Goal: Task Accomplishment & Management: Manage account settings

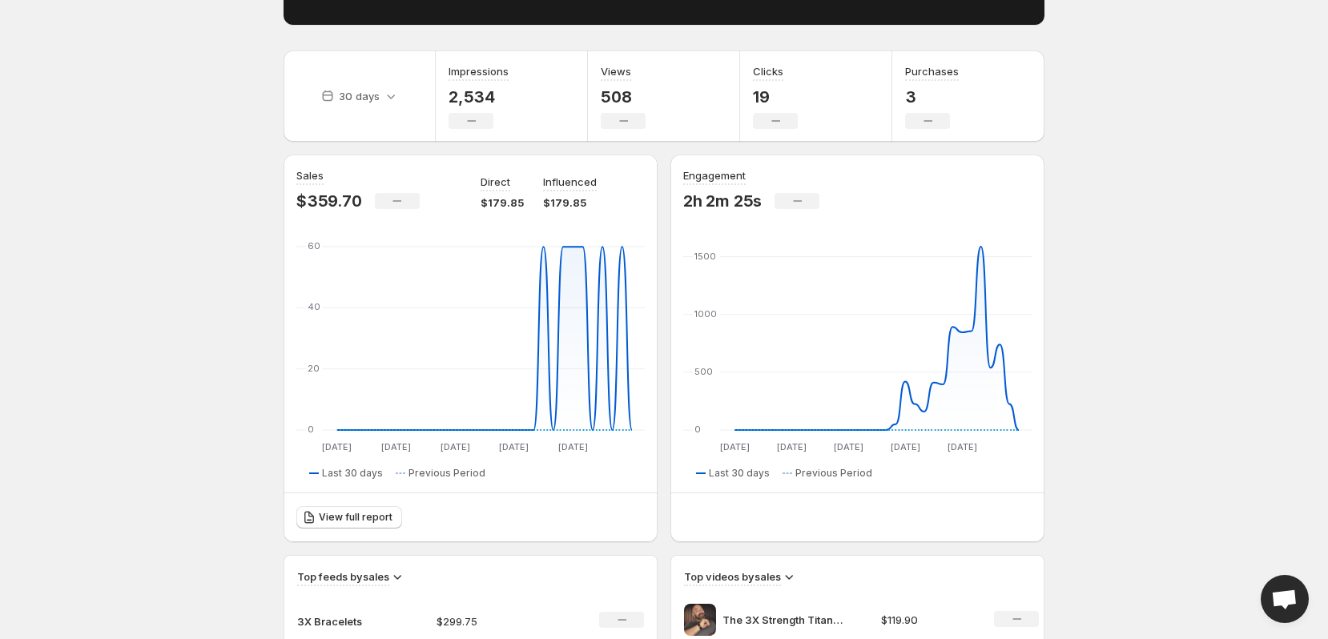
scroll to position [199, 0]
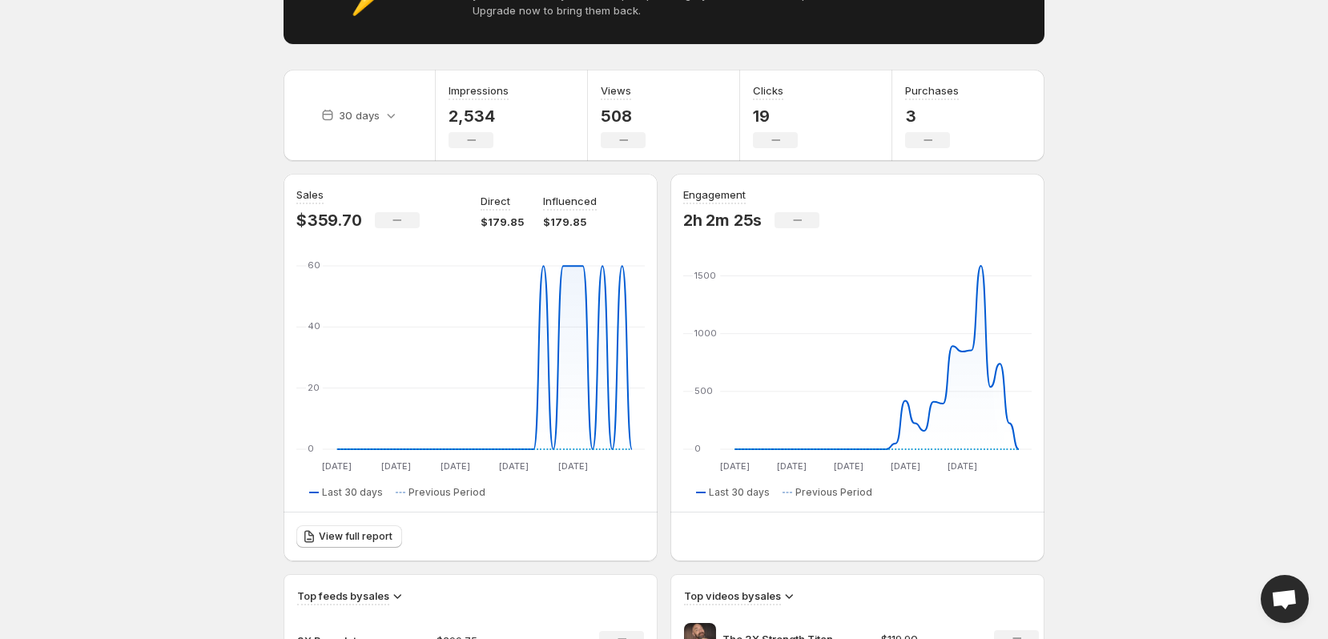
scroll to position [641, 0]
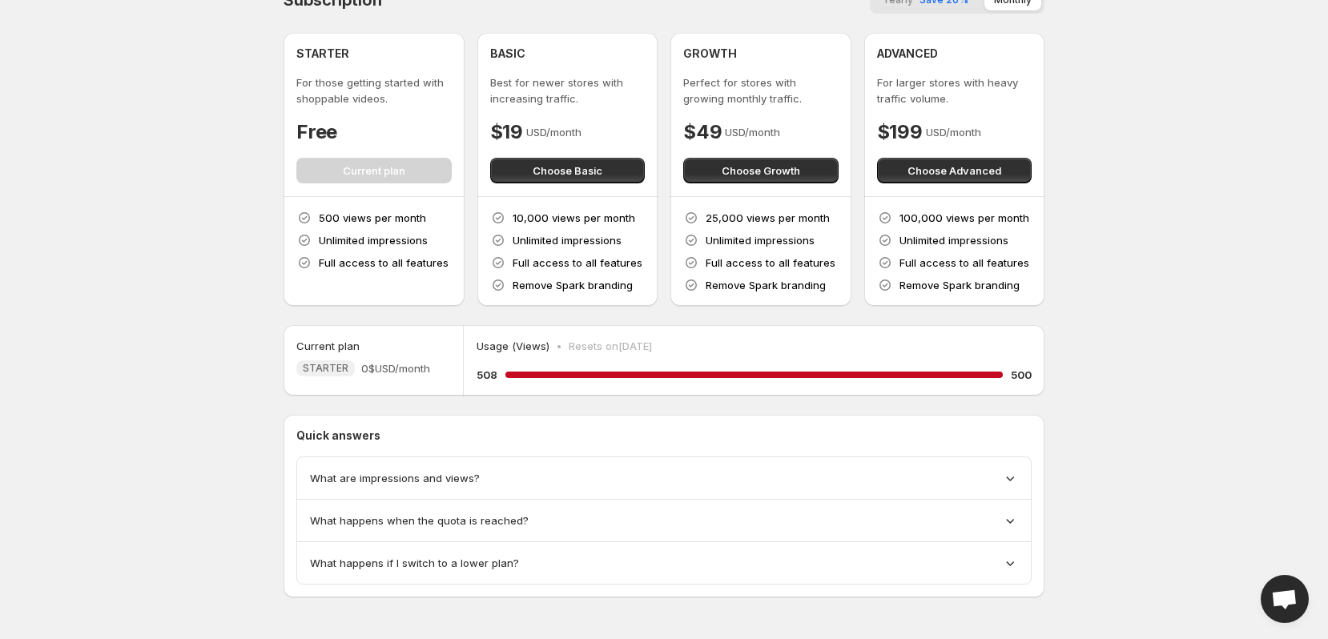
scroll to position [35, 0]
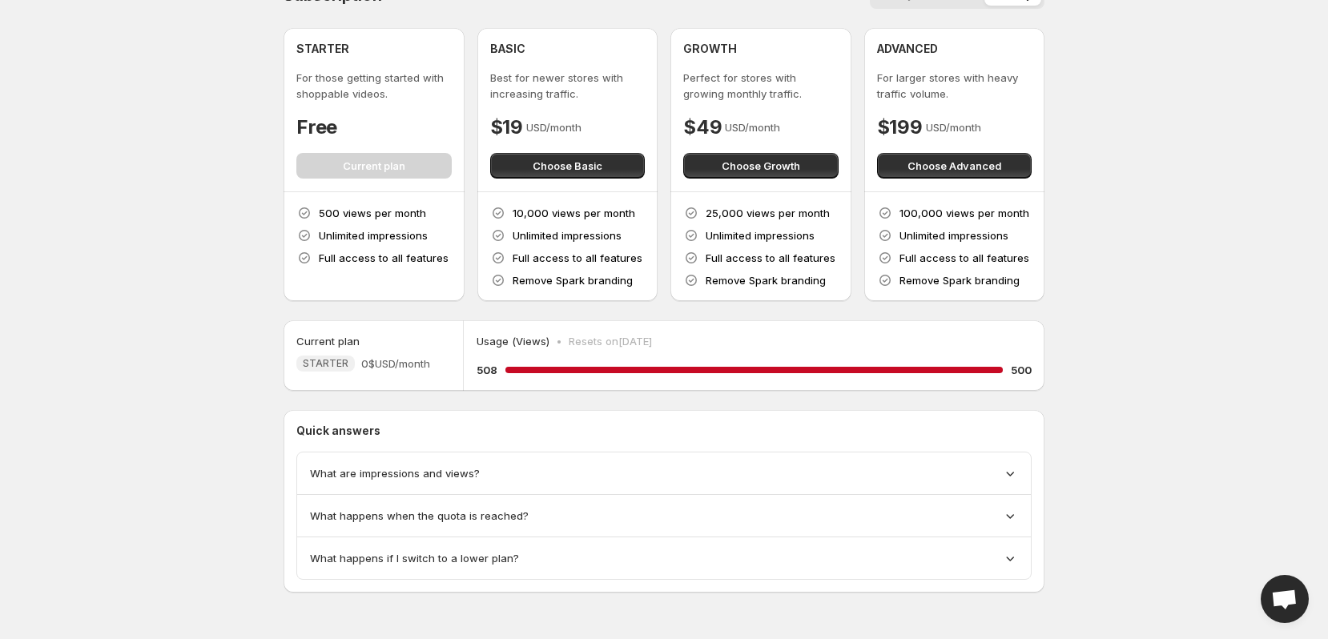
click at [354, 371] on div "STARTER 0$ USD/month" at bounding box center [363, 364] width 134 height 16
click at [356, 373] on div "Current plan STARTER 0$ USD/month" at bounding box center [374, 355] width 180 height 71
click at [533, 173] on span "Choose Basic" at bounding box center [568, 166] width 70 height 16
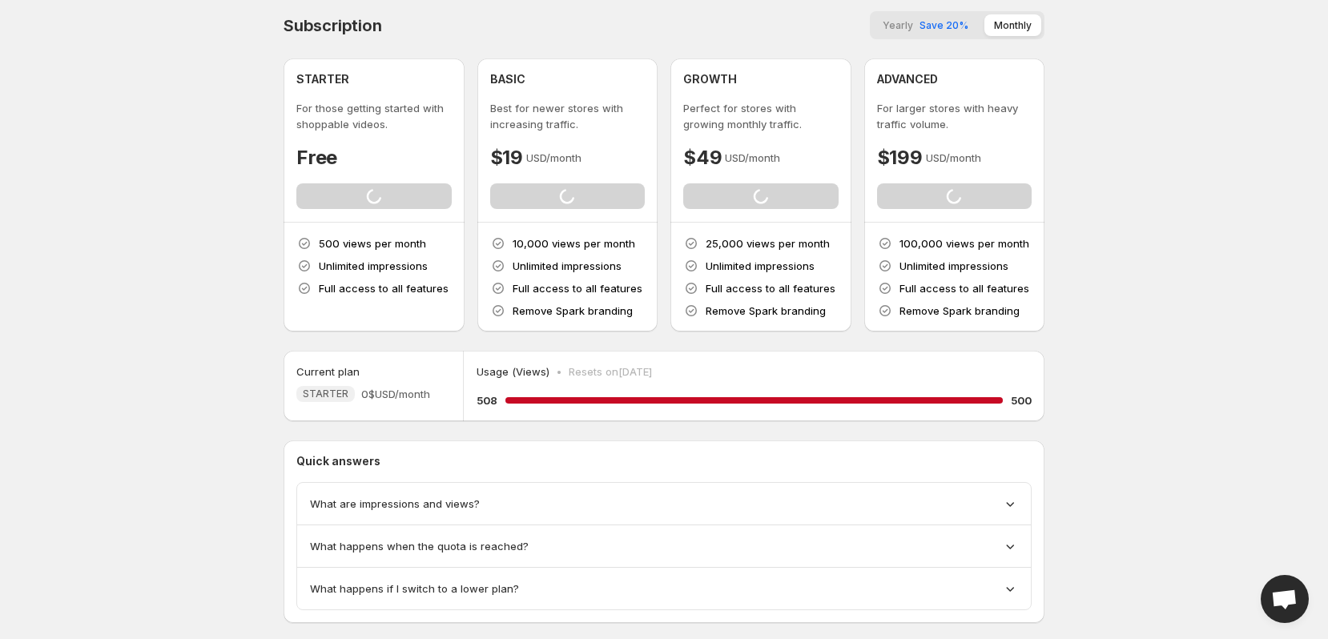
scroll to position [0, 0]
